Goal: Transaction & Acquisition: Subscribe to service/newsletter

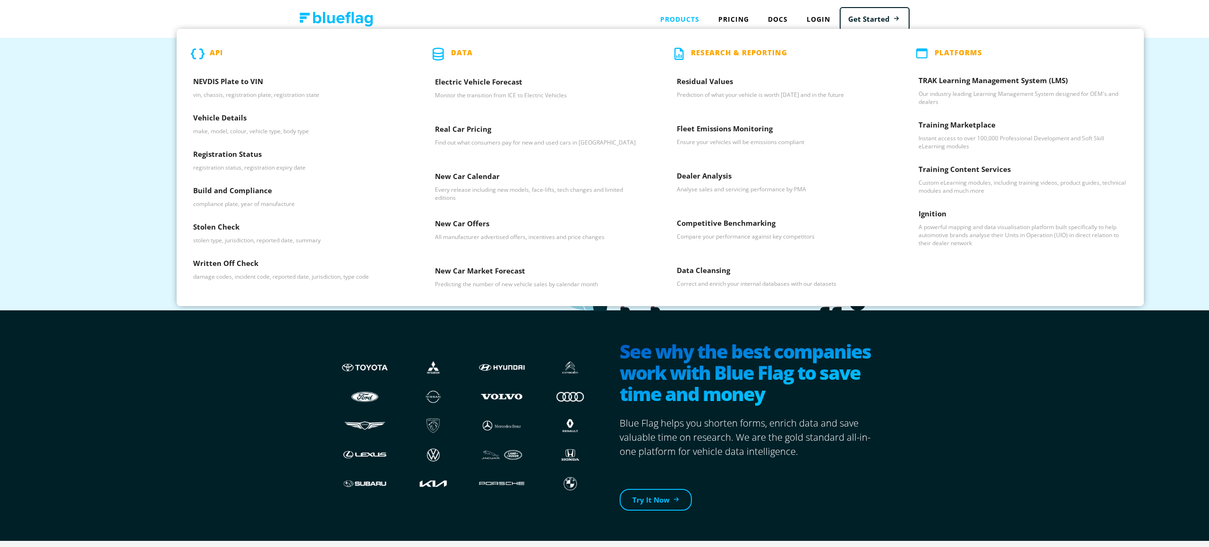
click at [685, 18] on div "Products API NEVDIS Plate to VIN vin, chassis, registration plate, registration…" at bounding box center [680, 18] width 58 height 19
click at [970, 81] on h3 "TRAK Learning Management System (LMS)" at bounding box center [1022, 83] width 209 height 14
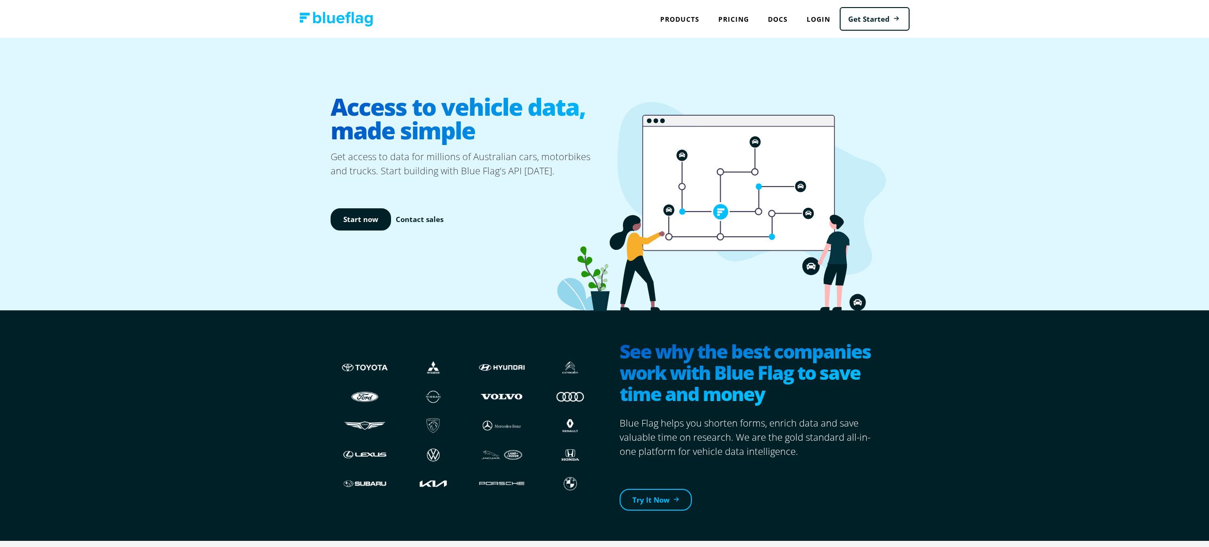
drag, startPoint x: 774, startPoint y: 436, endPoint x: 769, endPoint y: 433, distance: 5.4
click at [773, 435] on p "Blue Flag helps you shorten forms, enrich data and save valuable time on resear…" at bounding box center [748, 437] width 259 height 42
click at [271, 402] on div "See why the best companies work with Blue Flag to save time and money Blue Flag…" at bounding box center [604, 425] width 1209 height 231
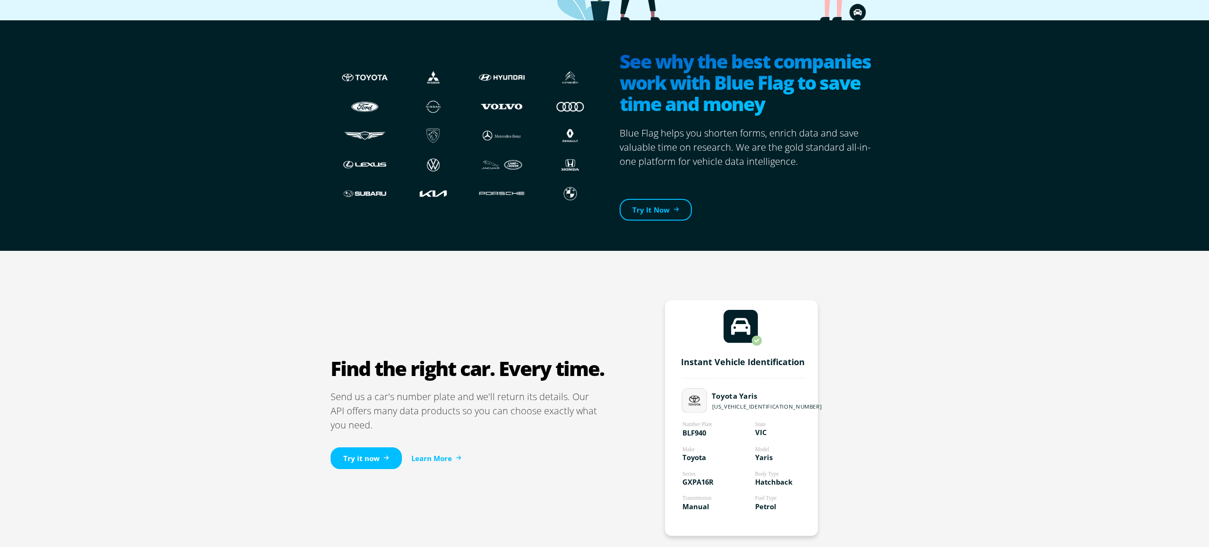
scroll to position [367, 0]
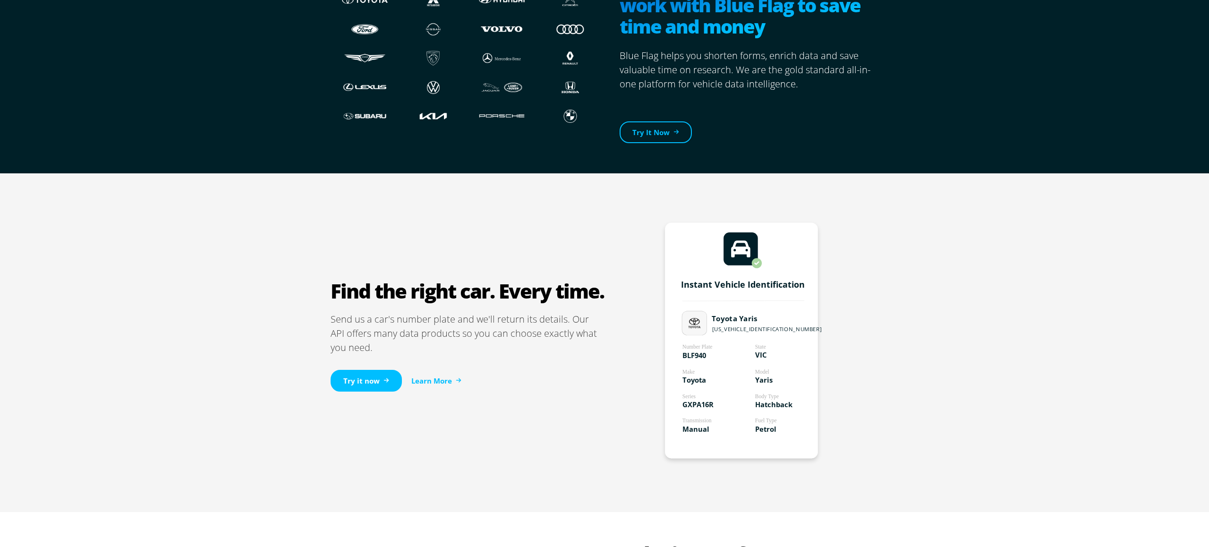
click at [654, 185] on div "Find the right car. Every time. Send us a car's number plate and we'll return i…" at bounding box center [604, 342] width 566 height 338
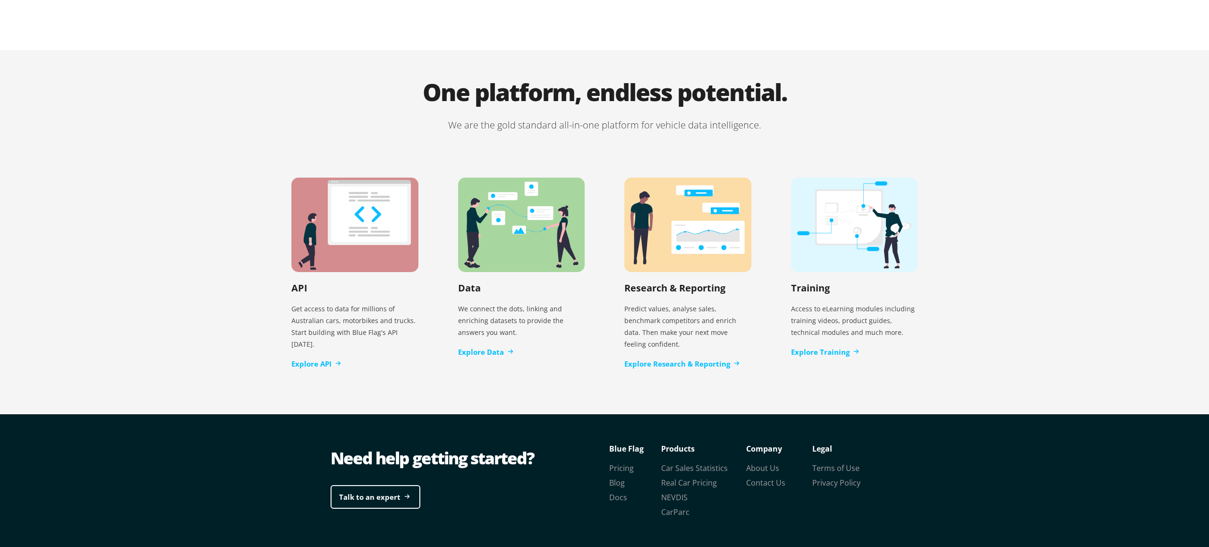
scroll to position [1814, 0]
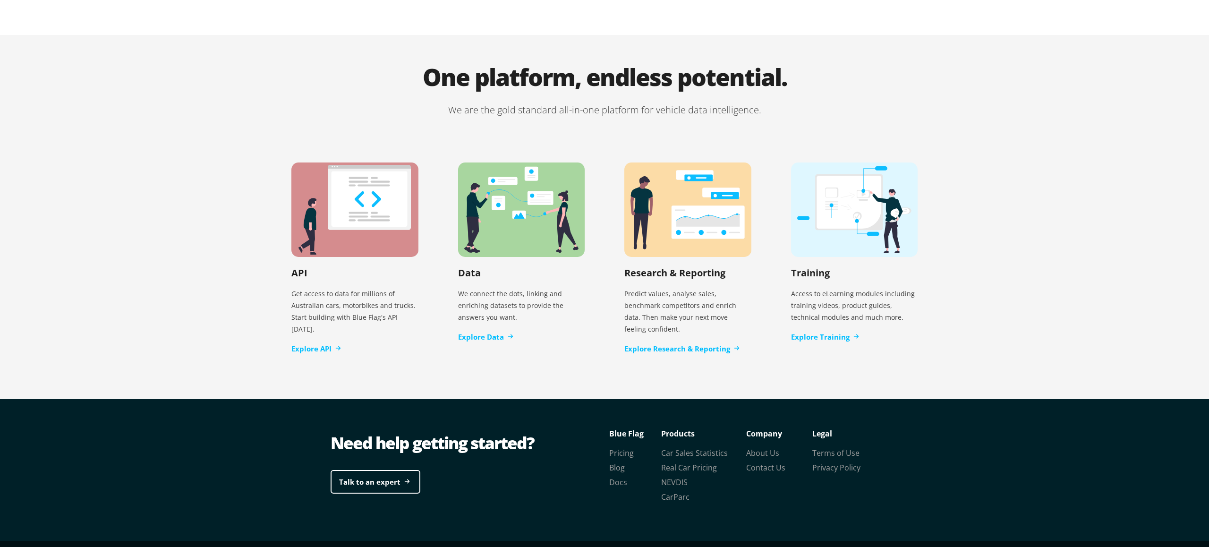
click at [397, 79] on h1 "One platform, endless potential." at bounding box center [604, 84] width 666 height 38
drag, startPoint x: 397, startPoint y: 78, endPoint x: 911, endPoint y: 66, distance: 513.8
click at [904, 66] on h1 "One platform, endless potential." at bounding box center [604, 84] width 666 height 38
click at [911, 66] on h1 "One platform, endless potential." at bounding box center [604, 84] width 666 height 38
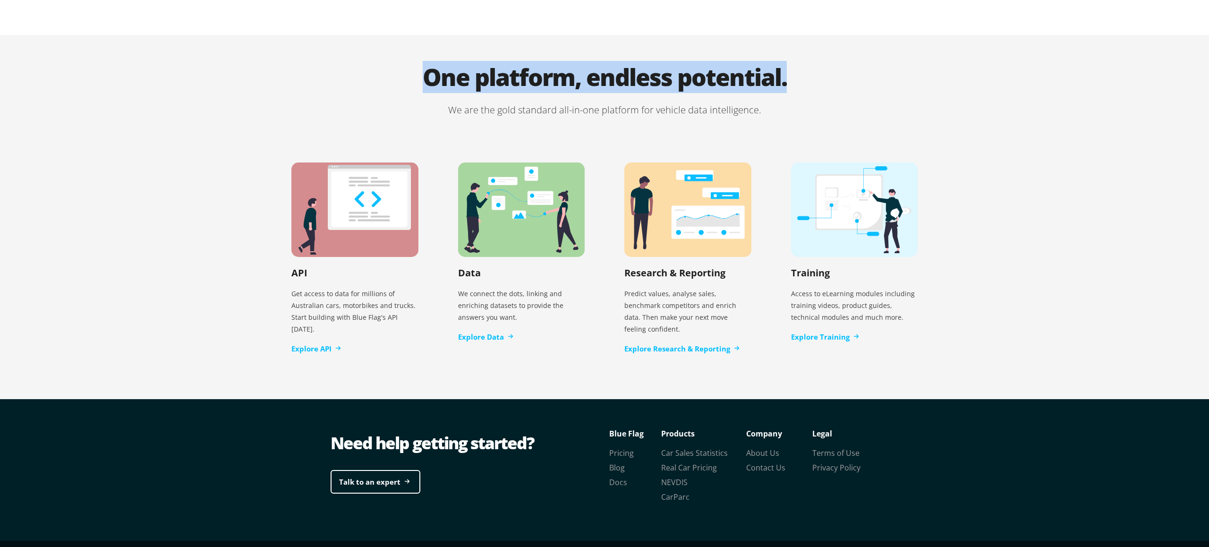
drag, startPoint x: 879, startPoint y: 69, endPoint x: 379, endPoint y: 54, distance: 500.2
click at [380, 65] on h1 "One platform, endless potential." at bounding box center [604, 84] width 666 height 38
click at [379, 65] on h1 "One platform, endless potential." at bounding box center [604, 84] width 666 height 38
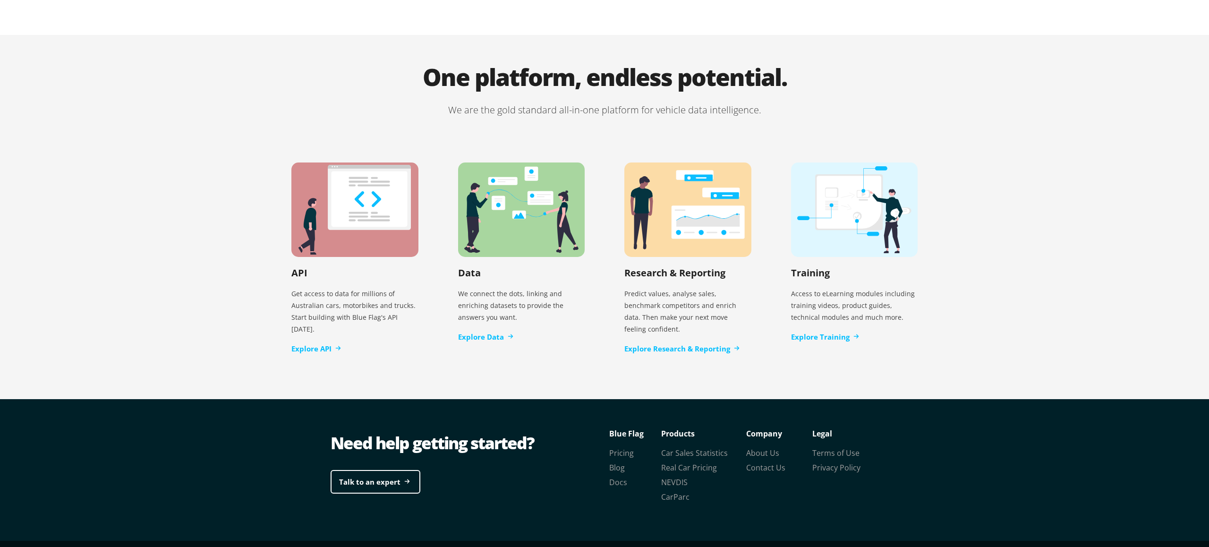
click at [371, 65] on h1 "One platform, endless potential." at bounding box center [604, 84] width 666 height 38
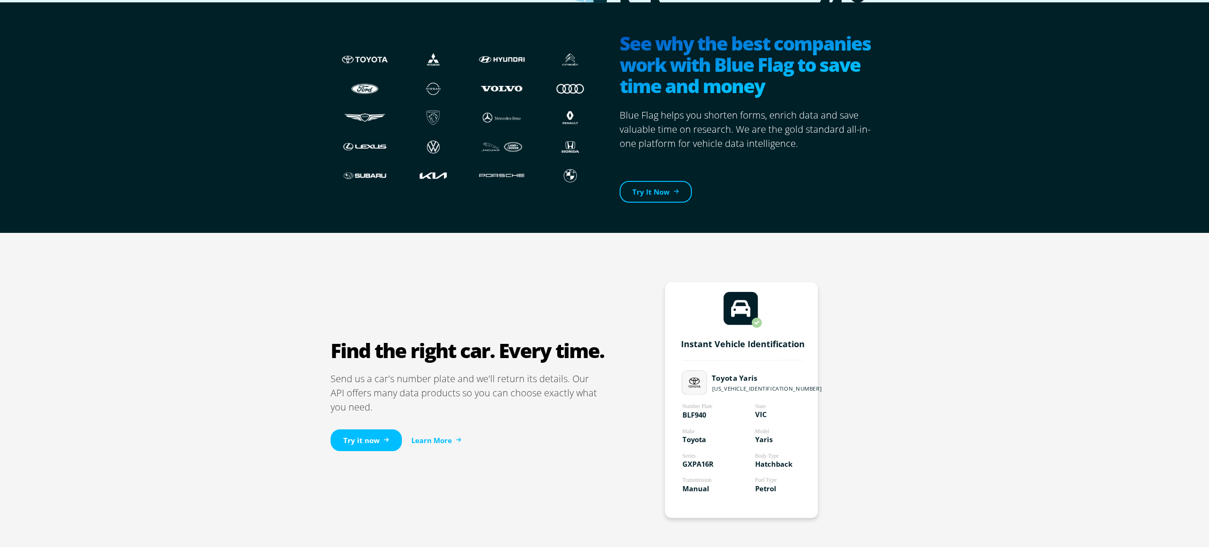
scroll to position [0, 0]
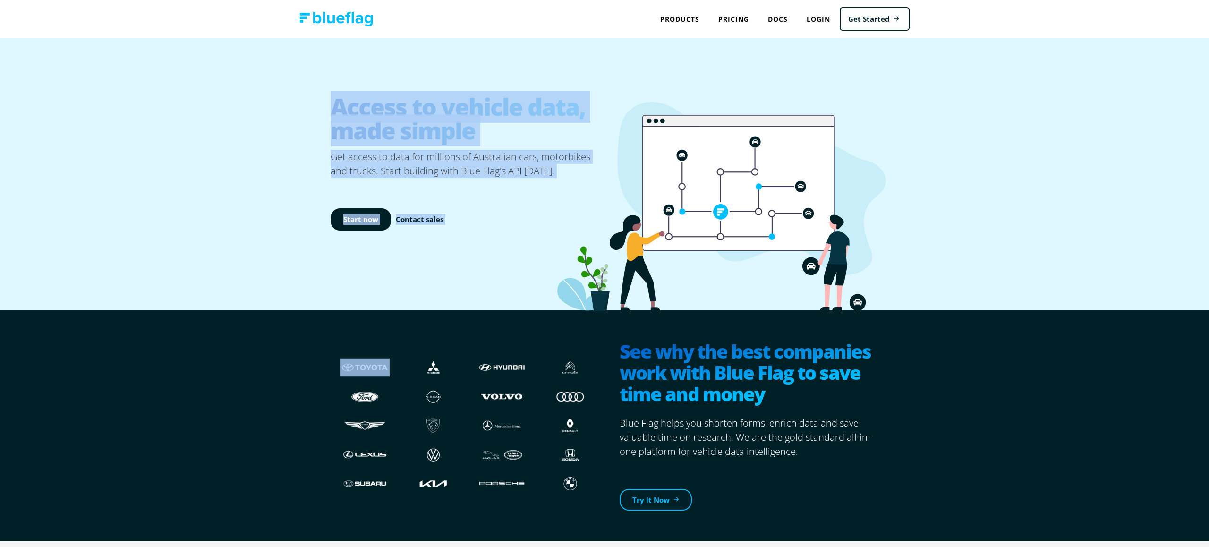
drag, startPoint x: 346, startPoint y: 73, endPoint x: 558, endPoint y: 156, distance: 227.7
click at [558, 156] on div "Access to vehicle data, made simple Get access to data for millions of Australi…" at bounding box center [604, 174] width 566 height 272
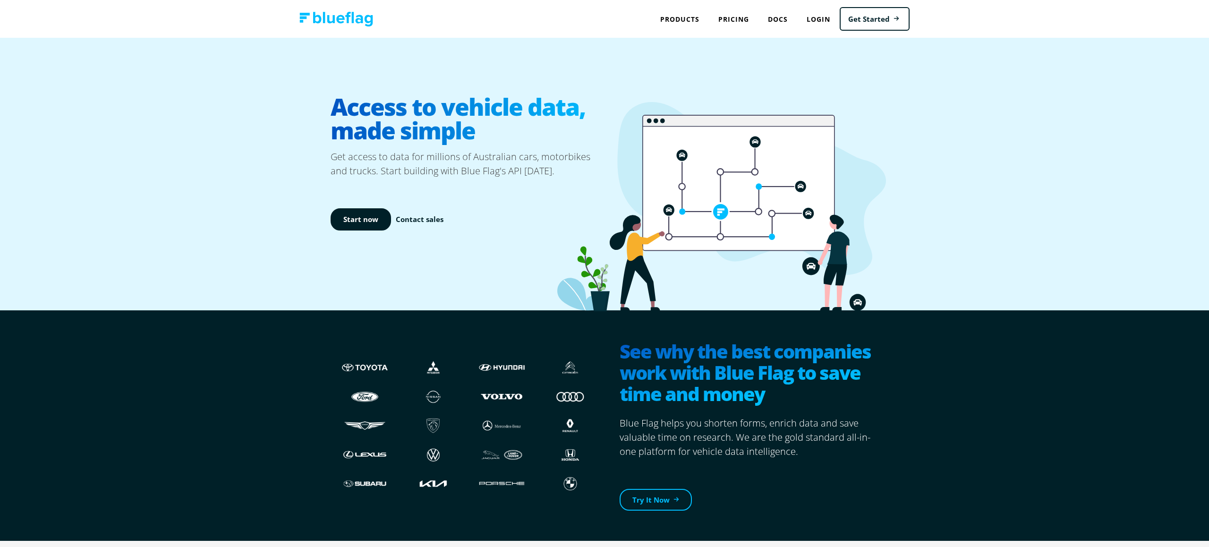
click at [558, 156] on icon at bounding box center [721, 206] width 329 height 209
click at [683, 494] on link "Try It Now" at bounding box center [655, 500] width 72 height 22
